Goal: Information Seeking & Learning: Learn about a topic

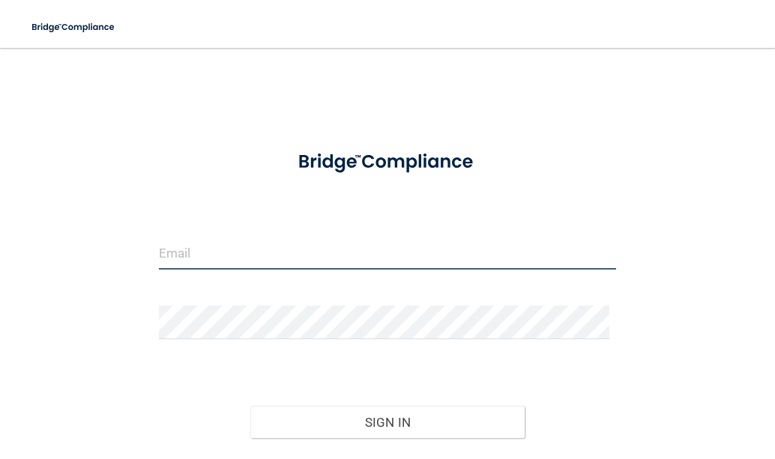
click at [223, 241] on input "email" at bounding box center [388, 253] width 458 height 34
type input "[EMAIL_ADDRESS][DOMAIN_NAME]"
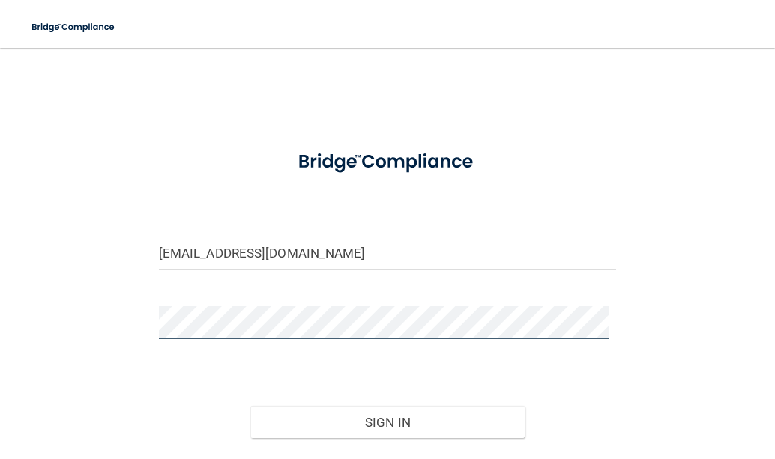
click at [250, 406] on button "Sign In" at bounding box center [387, 422] width 274 height 33
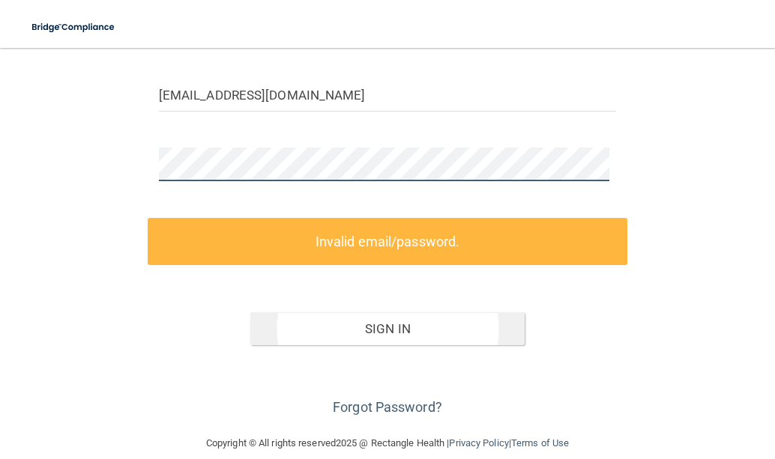
scroll to position [178, 0]
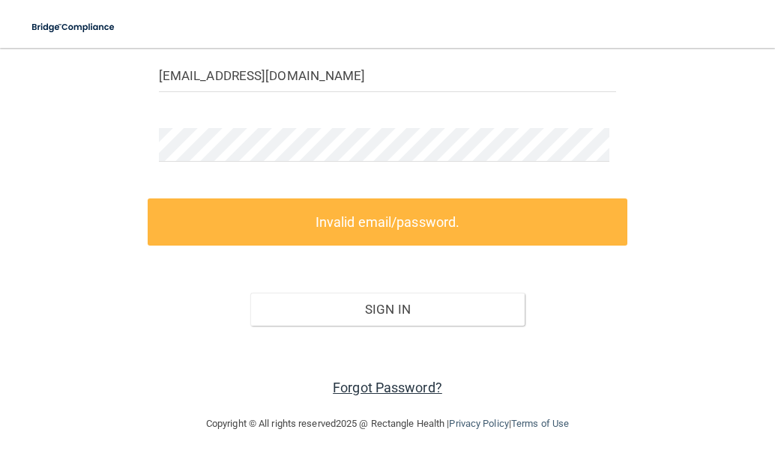
click at [413, 389] on link "Forgot Password?" at bounding box center [387, 388] width 109 height 16
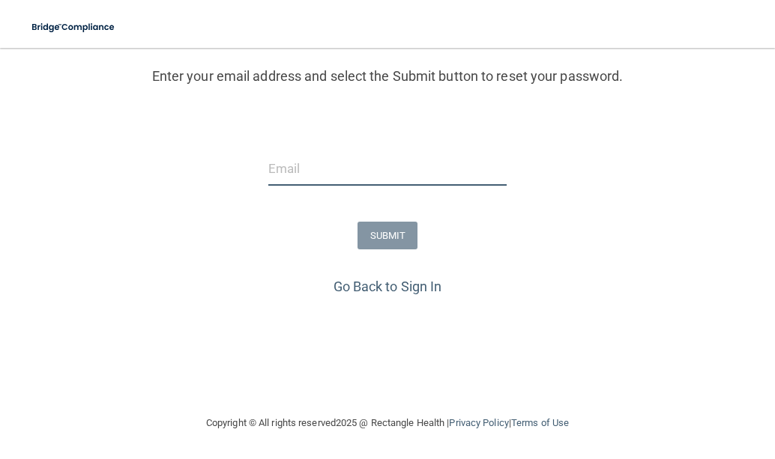
click at [311, 165] on input "email" at bounding box center [387, 169] width 238 height 34
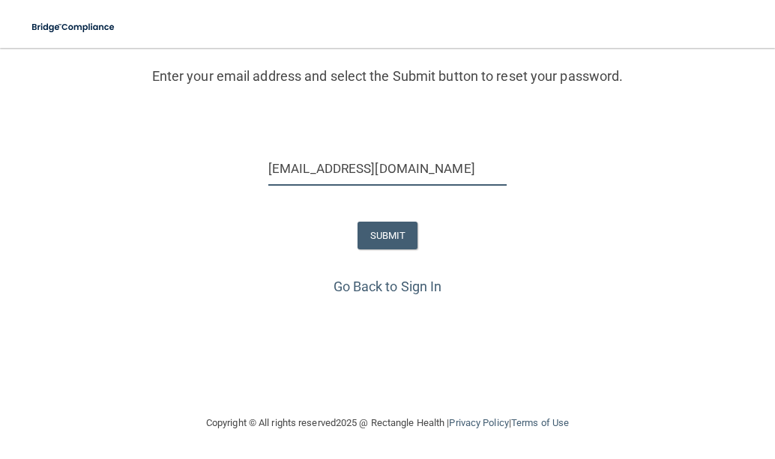
type input "[EMAIL_ADDRESS][DOMAIN_NAME]"
click at [386, 232] on button "SUBMIT" at bounding box center [387, 236] width 61 height 28
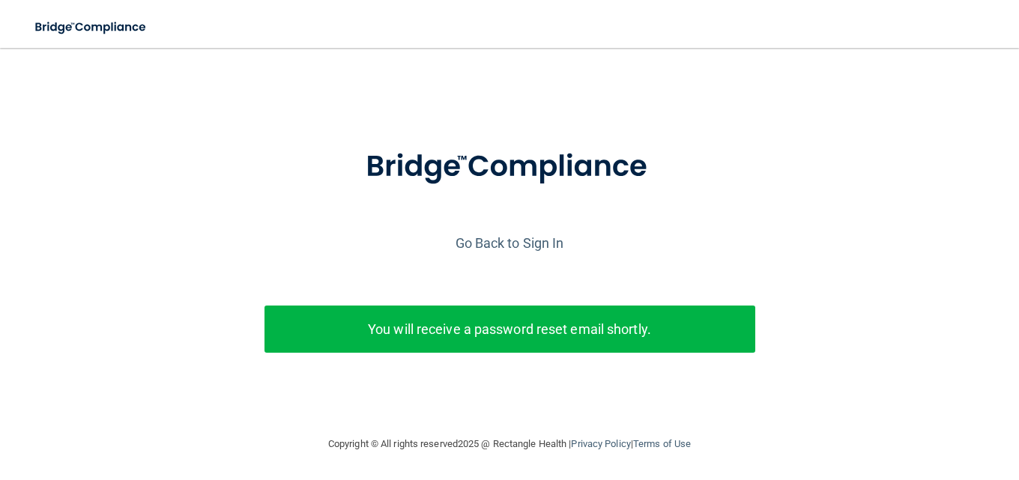
scroll to position [21, 0]
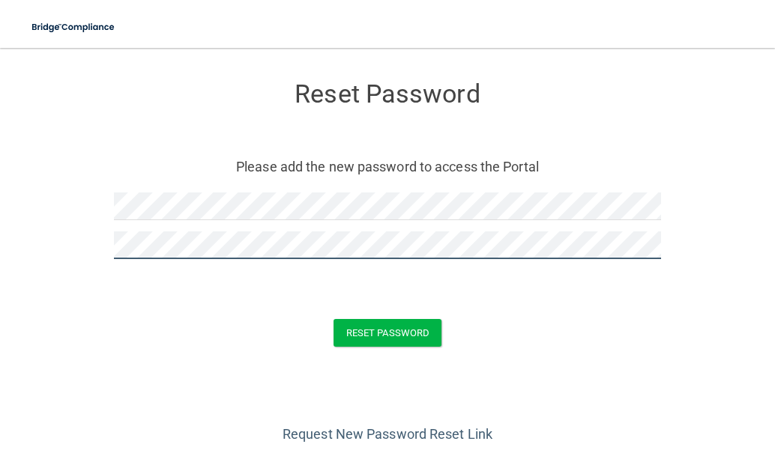
click at [333, 319] on button "Reset Password" at bounding box center [387, 333] width 108 height 28
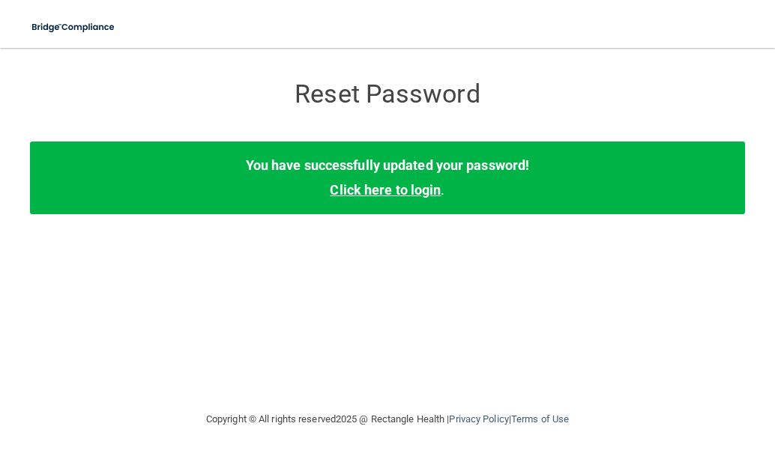
click at [391, 190] on link "Click here to login" at bounding box center [385, 190] width 111 height 16
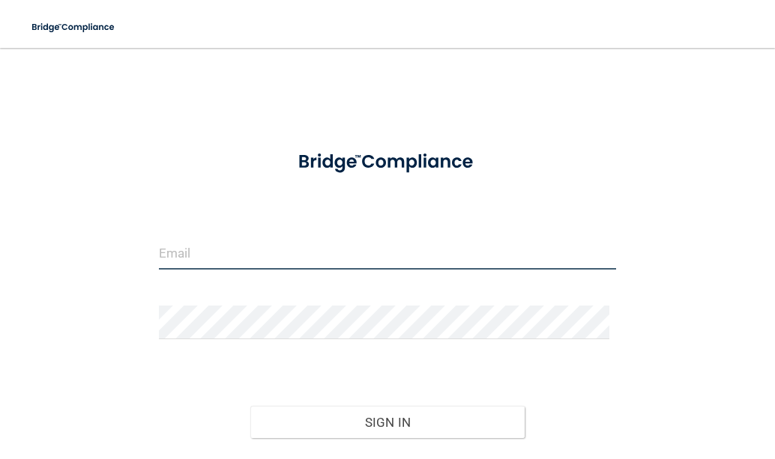
click at [370, 256] on input "email" at bounding box center [388, 253] width 458 height 34
type input "[EMAIL_ADDRESS][DOMAIN_NAME]"
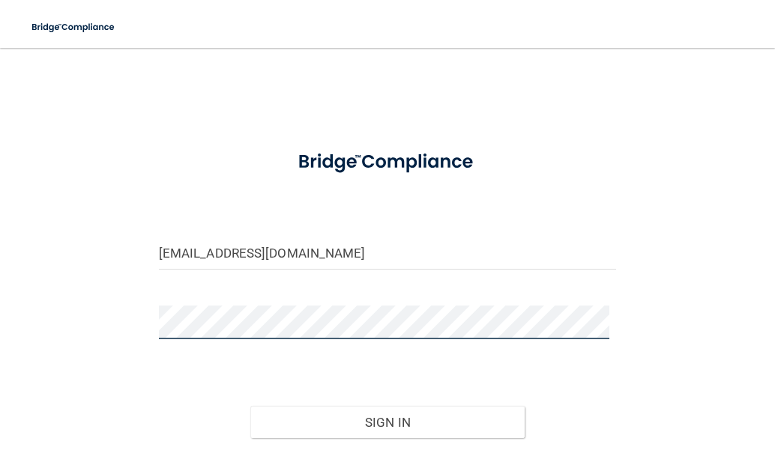
click at [250, 406] on button "Sign In" at bounding box center [387, 422] width 274 height 33
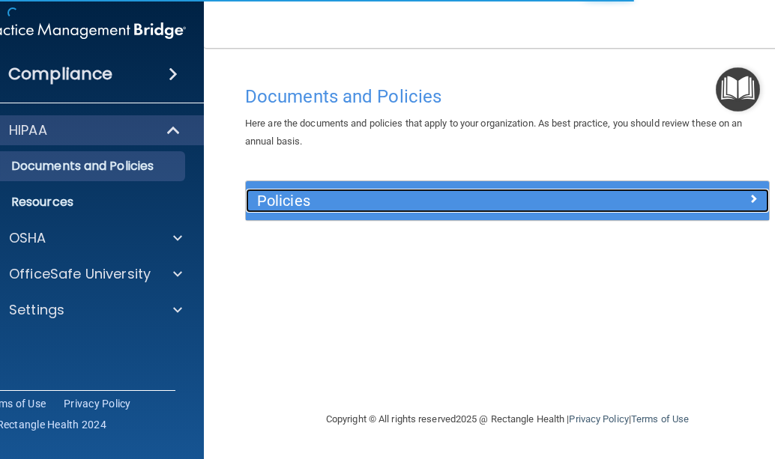
click at [304, 202] on h5 "Policies" at bounding box center [442, 201] width 370 height 16
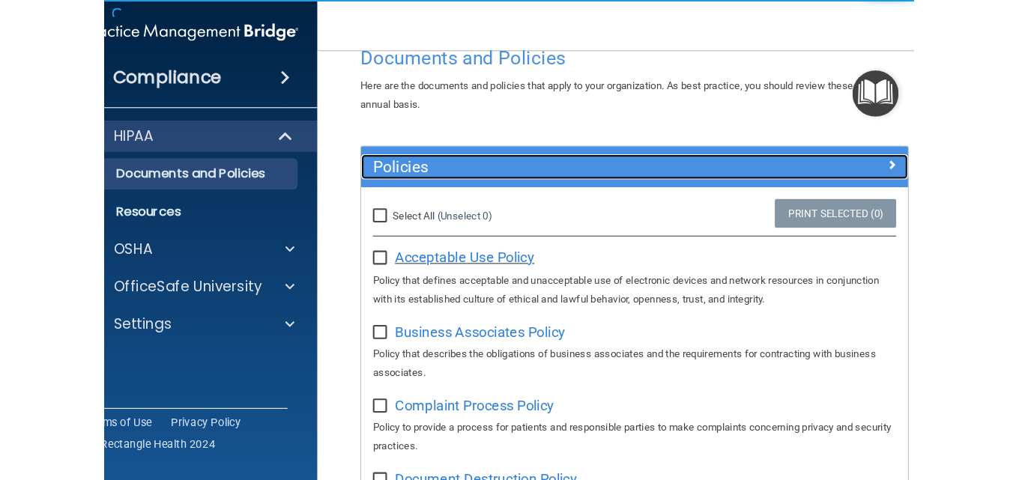
scroll to position [75, 0]
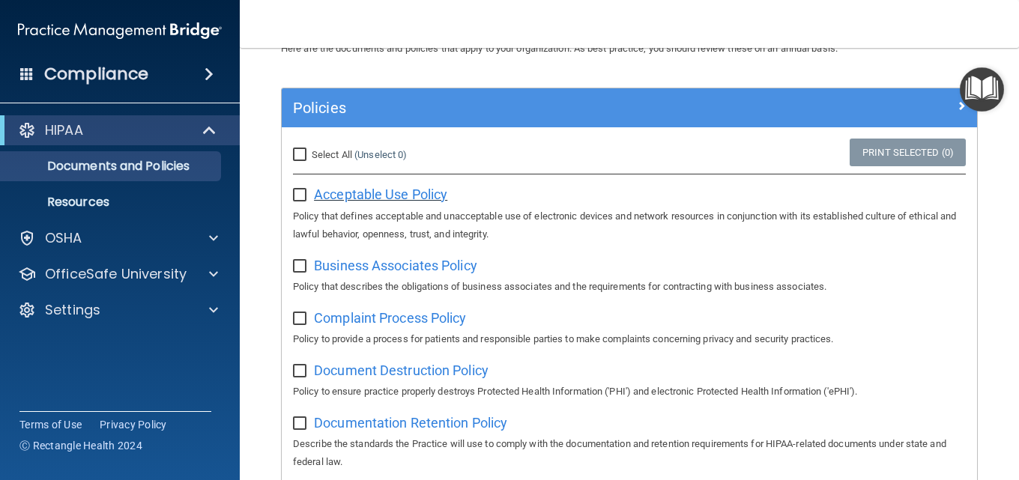
click at [397, 193] on span "Acceptable Use Policy" at bounding box center [380, 195] width 133 height 16
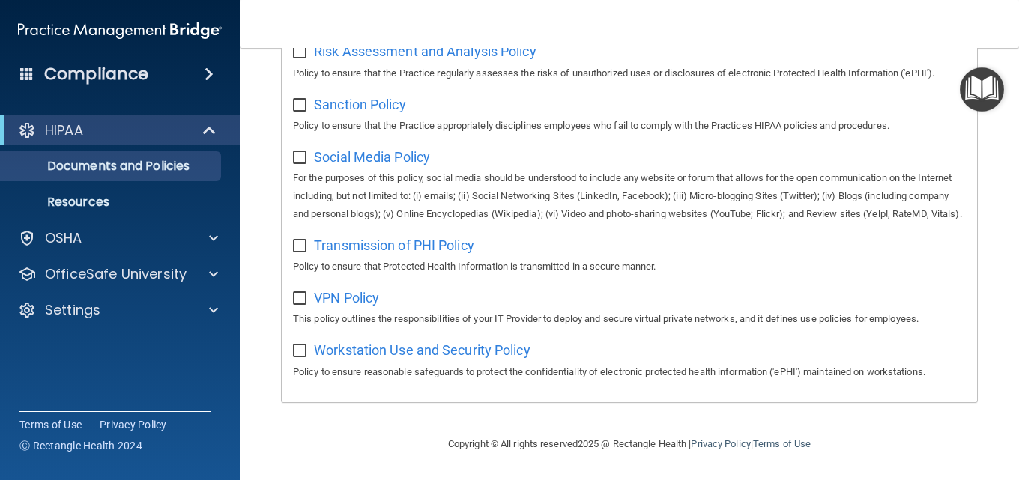
scroll to position [1166, 0]
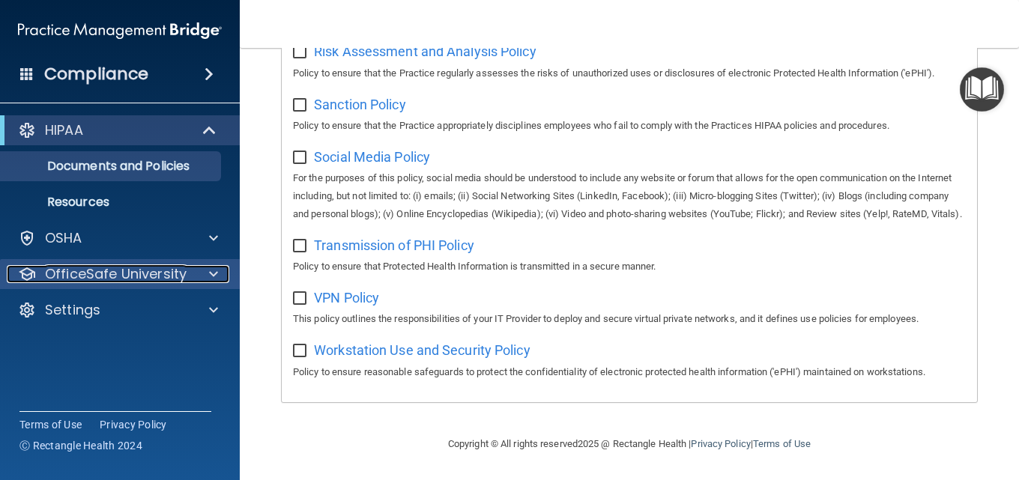
click at [207, 270] on div at bounding box center [211, 274] width 37 height 18
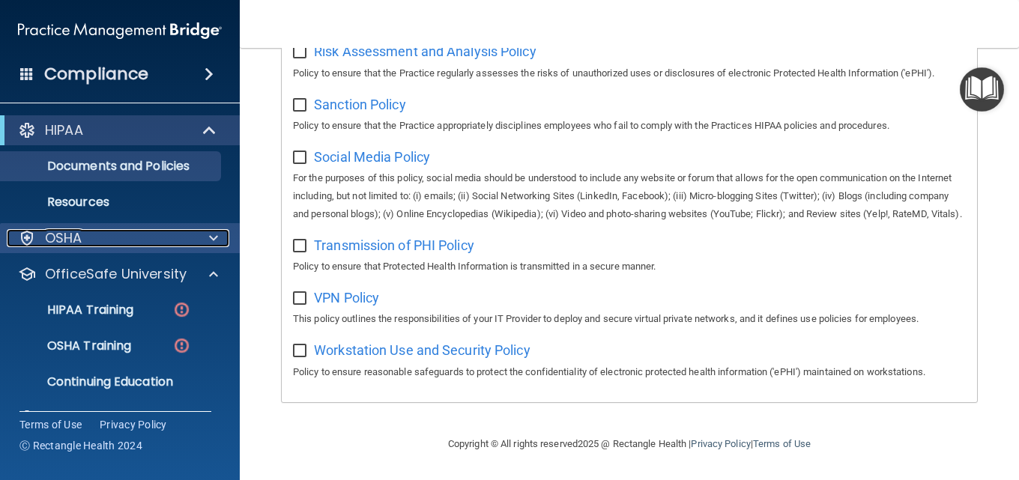
click at [201, 241] on div at bounding box center [211, 238] width 37 height 18
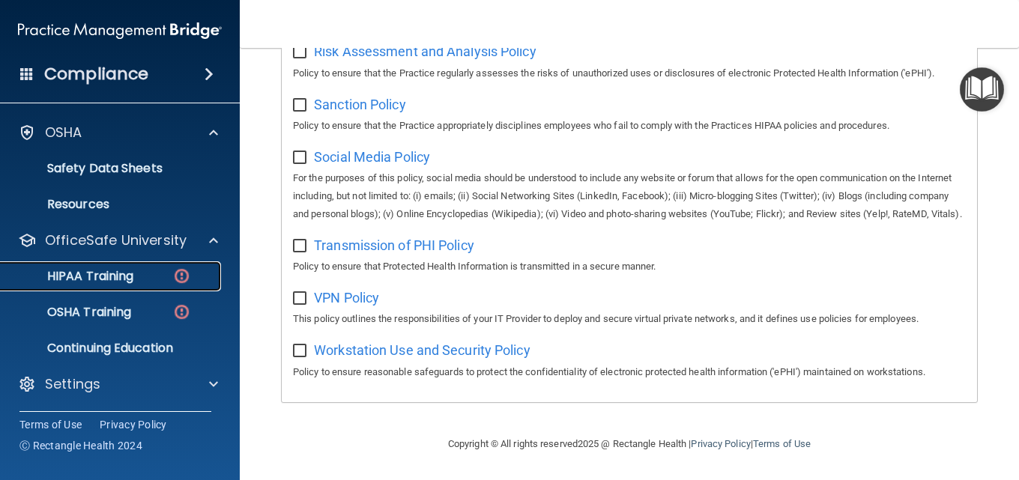
click at [156, 270] on div "HIPAA Training" at bounding box center [112, 276] width 205 height 15
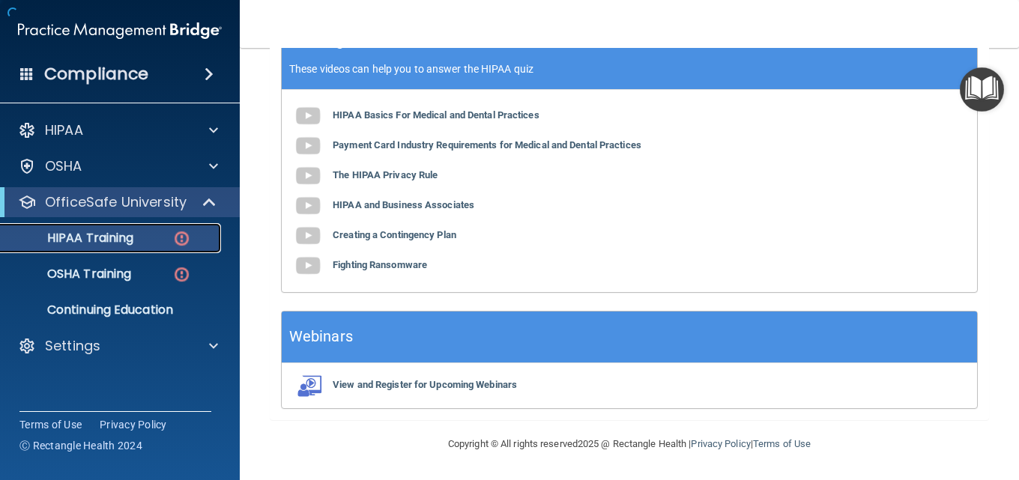
scroll to position [702, 0]
click at [420, 107] on div "HIPAA Basics For Medical and Dental Practices Payment Card Industry Requirement…" at bounding box center [629, 191] width 695 height 202
click at [426, 116] on b "HIPAA Basics For Medical and Dental Practices" at bounding box center [436, 114] width 207 height 11
click at [154, 313] on p "Continuing Education" at bounding box center [112, 310] width 205 height 15
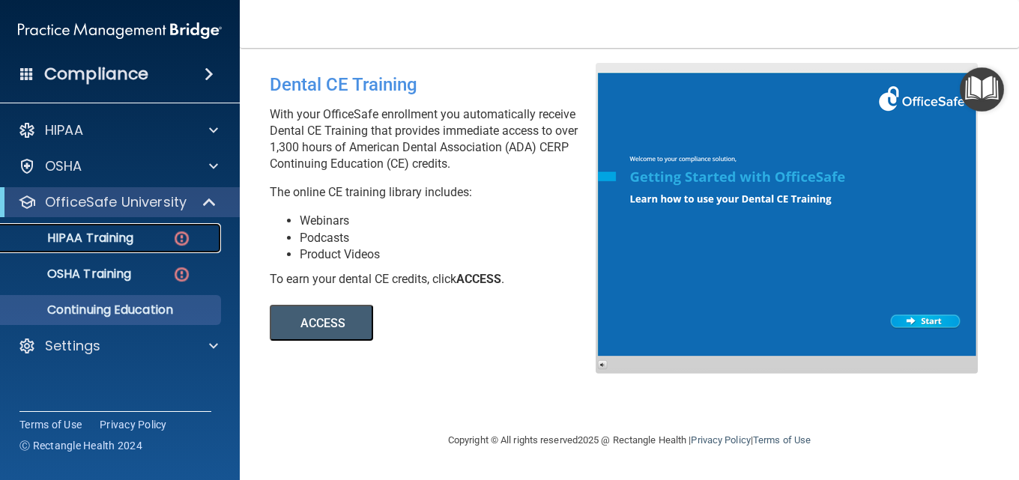
click at [139, 235] on div "HIPAA Training" at bounding box center [112, 238] width 205 height 15
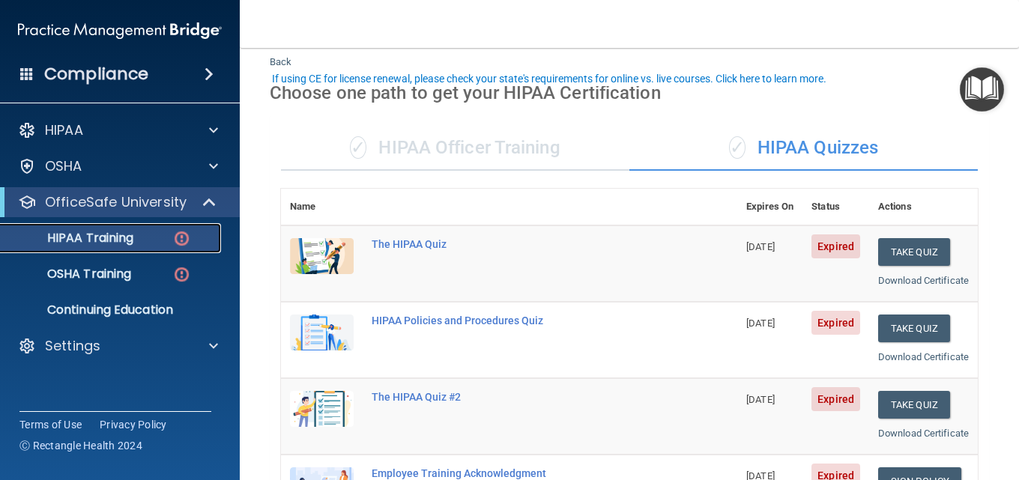
scroll to position [75, 0]
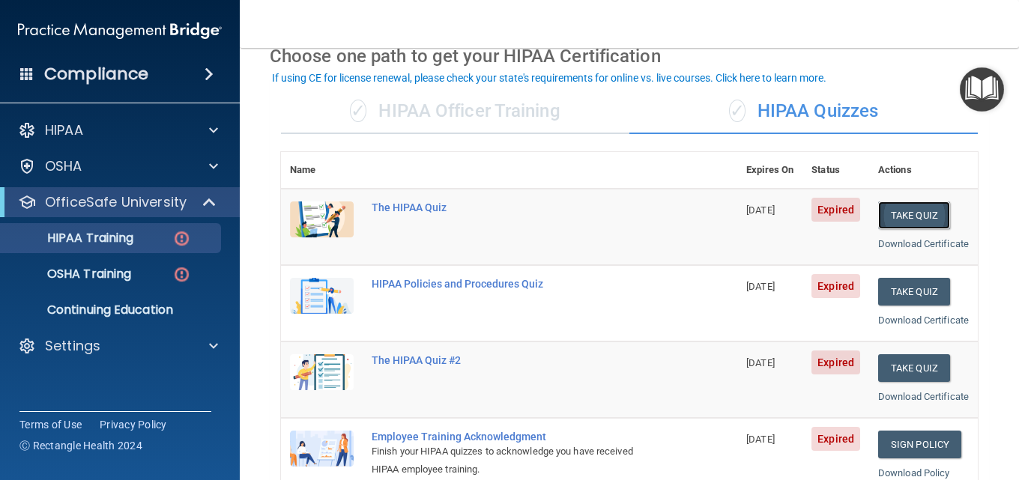
click at [774, 216] on button "Take Quiz" at bounding box center [914, 216] width 72 height 28
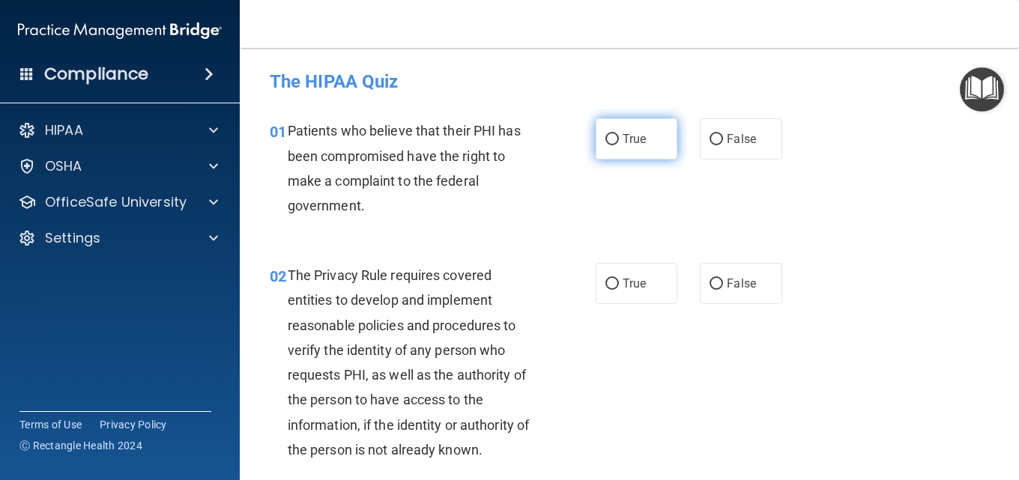
click at [657, 146] on label "True" at bounding box center [637, 138] width 82 height 41
click at [619, 145] on input "True" at bounding box center [611, 139] width 13 height 11
radio input "true"
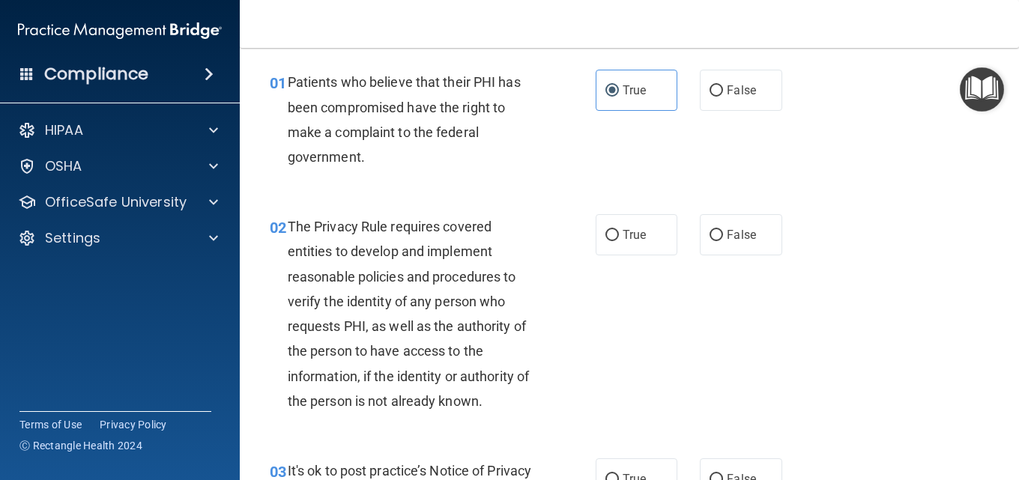
scroll to position [75, 0]
